Goal: Transaction & Acquisition: Purchase product/service

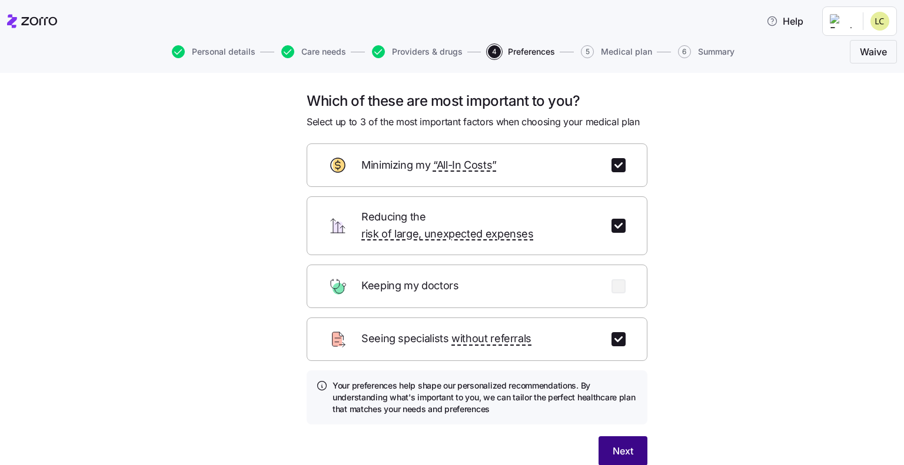
click at [615, 444] on span "Next" at bounding box center [622, 451] width 21 height 14
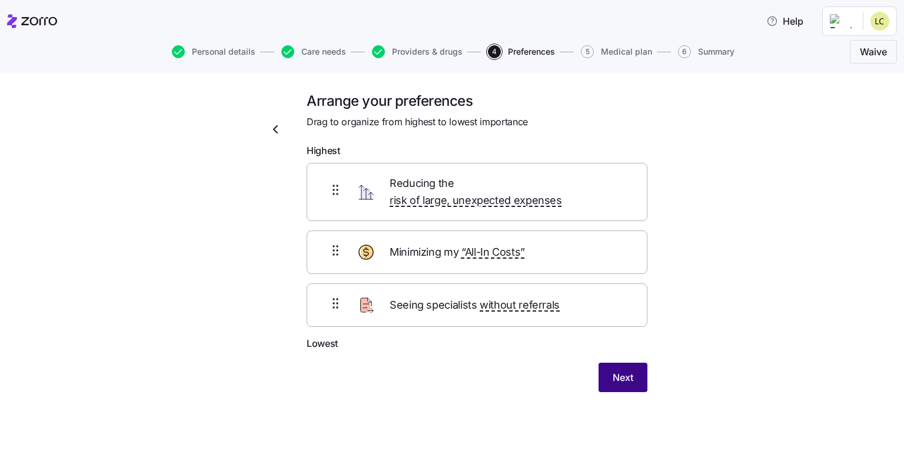
click at [621, 371] on span "Next" at bounding box center [622, 378] width 21 height 14
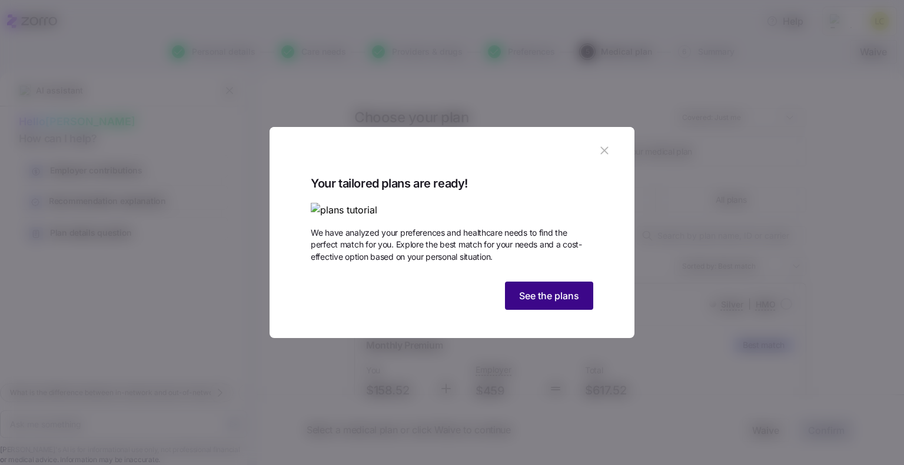
click at [578, 303] on span "See the plans" at bounding box center [549, 296] width 60 height 14
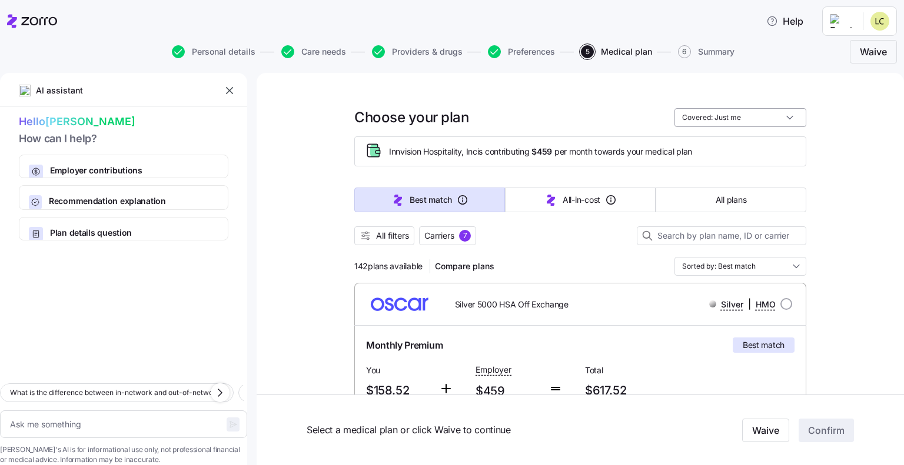
click at [789, 119] on input "Covered: Just me" at bounding box center [740, 117] width 132 height 19
click at [789, 119] on div "Covered: Just me" at bounding box center [740, 117] width 132 height 19
click at [732, 111] on input "Covered: Just me" at bounding box center [740, 117] width 132 height 19
click at [720, 116] on input "Covered: Just me" at bounding box center [740, 117] width 132 height 19
click at [230, 52] on span "Personal details" at bounding box center [224, 52] width 64 height 8
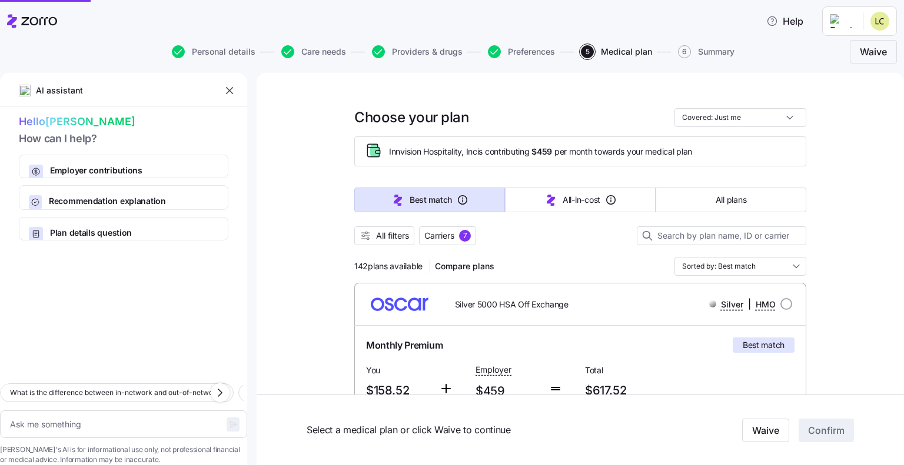
type textarea "x"
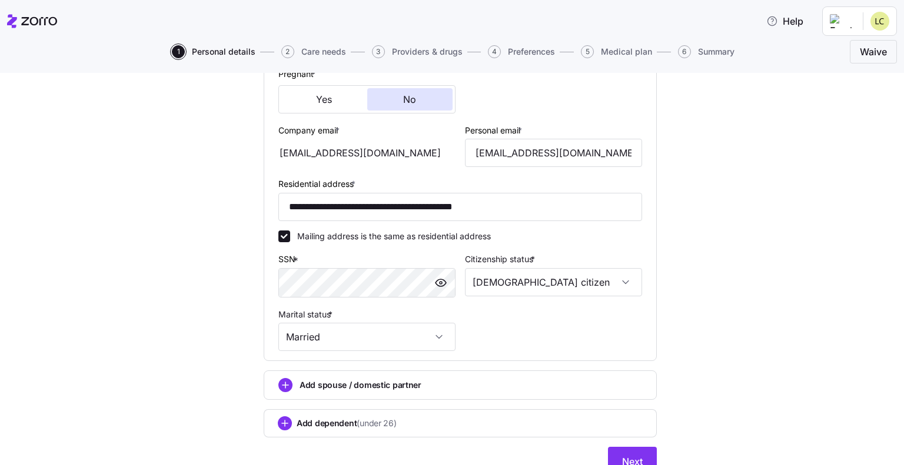
scroll to position [345, 0]
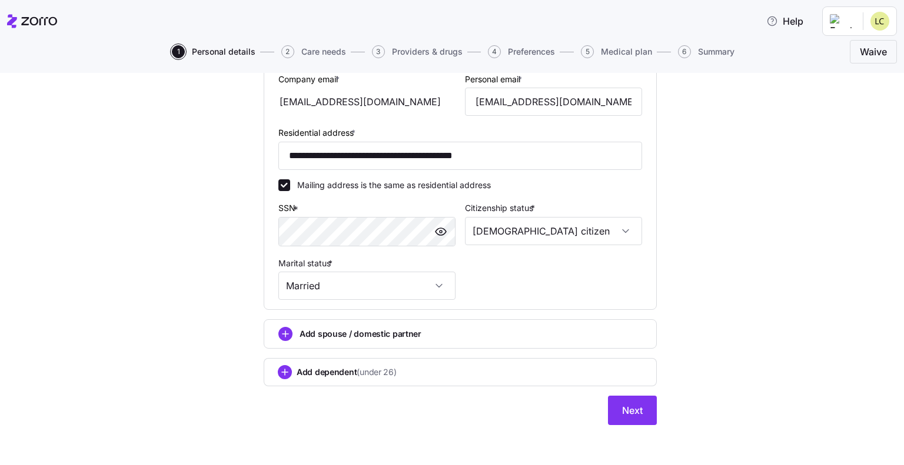
click at [344, 375] on span "Add dependent (under 26)" at bounding box center [347, 373] width 100 height 12
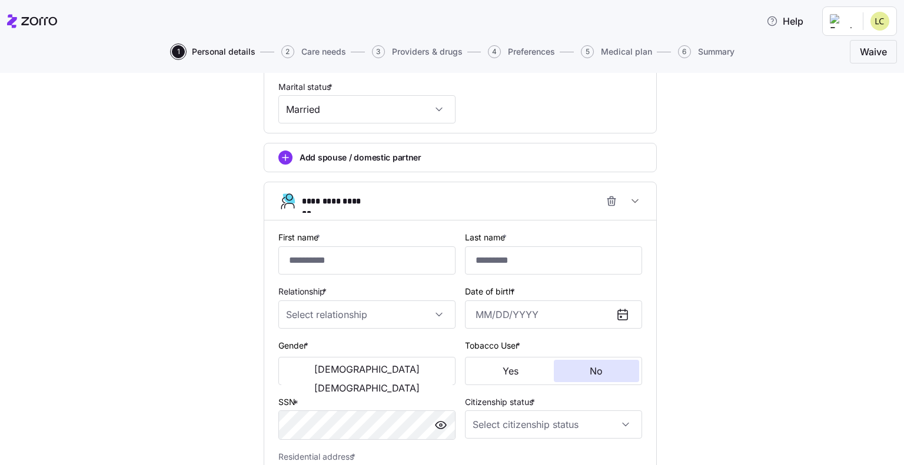
scroll to position [581, 0]
